Goal: Information Seeking & Learning: Learn about a topic

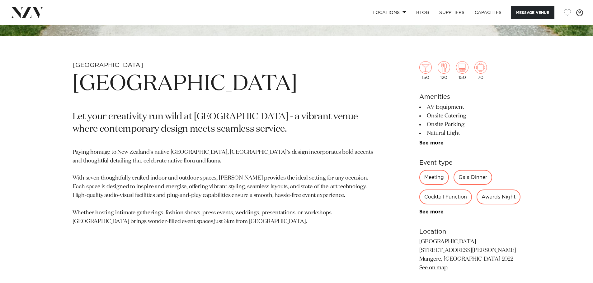
scroll to position [404, 0]
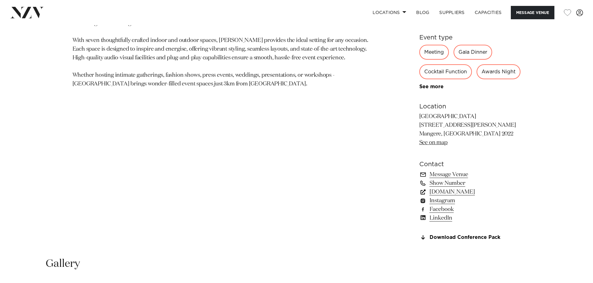
click at [452, 197] on link "[DOMAIN_NAME]" at bounding box center [469, 192] width 101 height 9
click at [481, 241] on link "Download Conference Pack" at bounding box center [469, 238] width 101 height 6
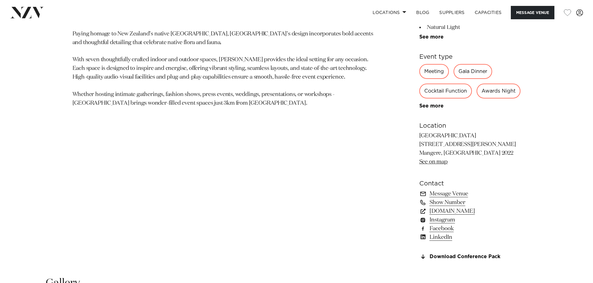
scroll to position [498, 0]
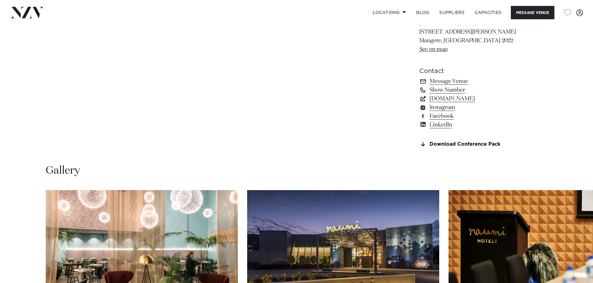
click at [456, 103] on link "[DOMAIN_NAME]" at bounding box center [469, 99] width 101 height 9
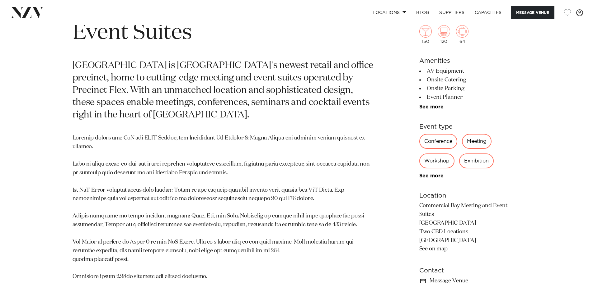
scroll to position [342, 0]
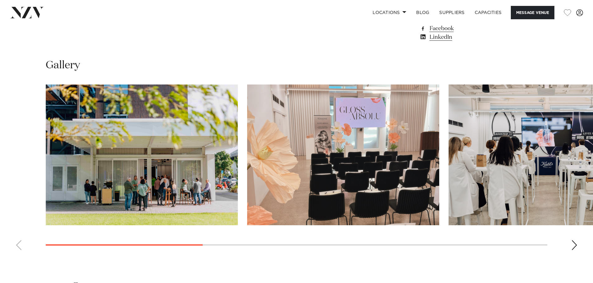
scroll to position [404, 0]
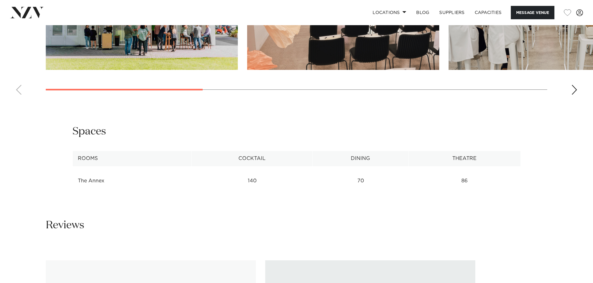
scroll to position [902, 0]
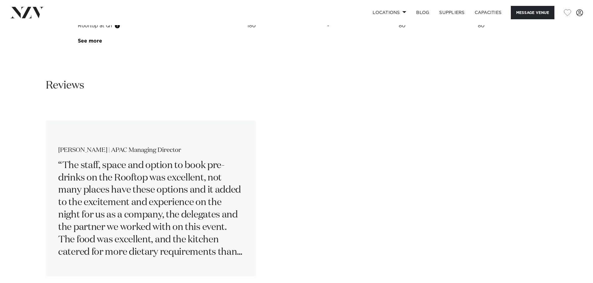
scroll to position [1120, 0]
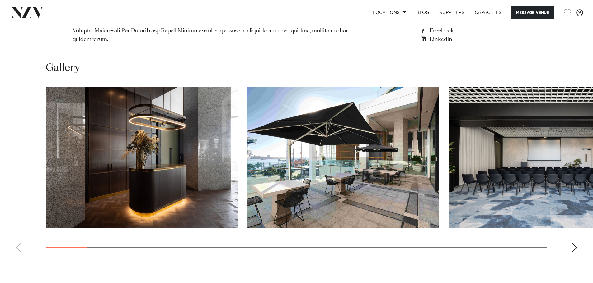
scroll to position [685, 0]
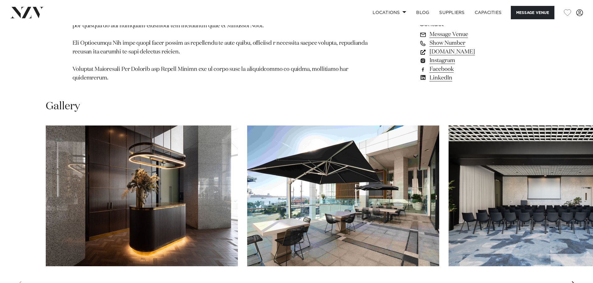
click at [465, 48] on link "[DOMAIN_NAME]" at bounding box center [469, 52] width 101 height 9
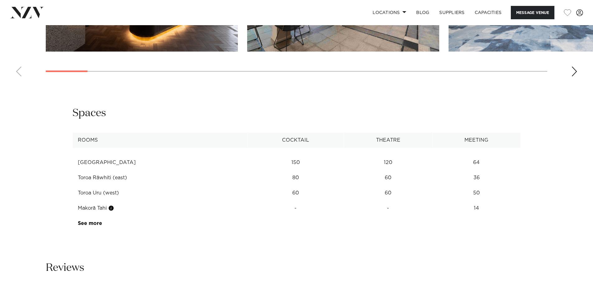
scroll to position [902, 0]
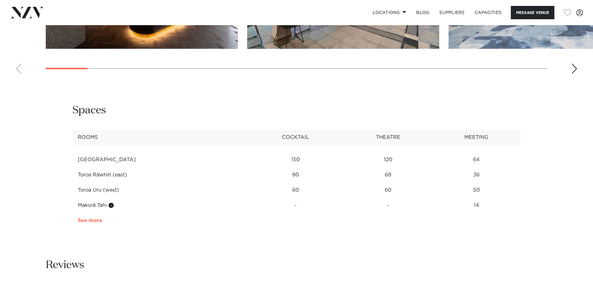
click at [94, 218] on link "See more" at bounding box center [102, 220] width 49 height 5
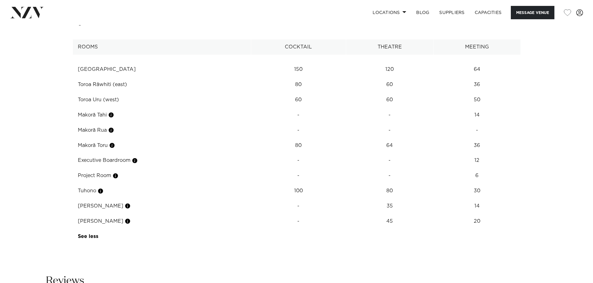
scroll to position [996, 0]
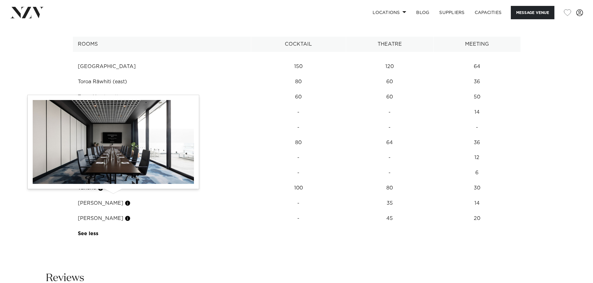
click at [124, 200] on button "button" at bounding box center [127, 203] width 6 height 6
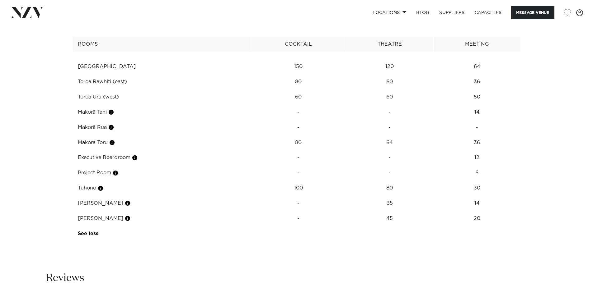
click at [88, 212] on td "[PERSON_NAME]" at bounding box center [161, 218] width 179 height 15
copy td "[PERSON_NAME]"
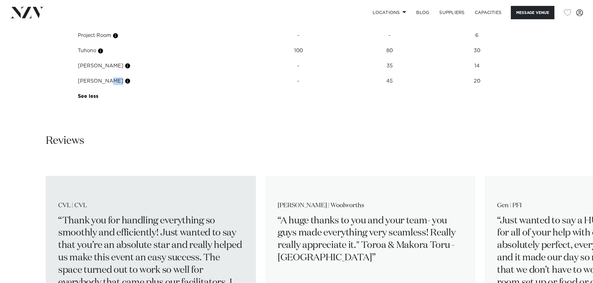
scroll to position [1151, 0]
